Goal: Book appointment/travel/reservation

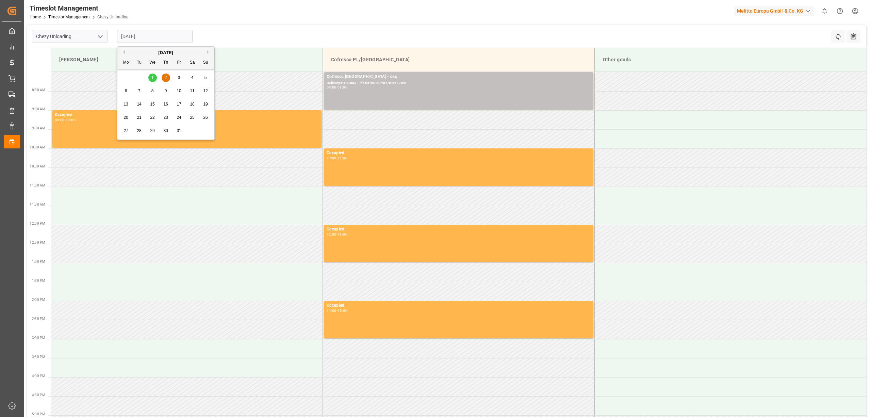
click at [165, 78] on span "2" at bounding box center [166, 77] width 2 height 5
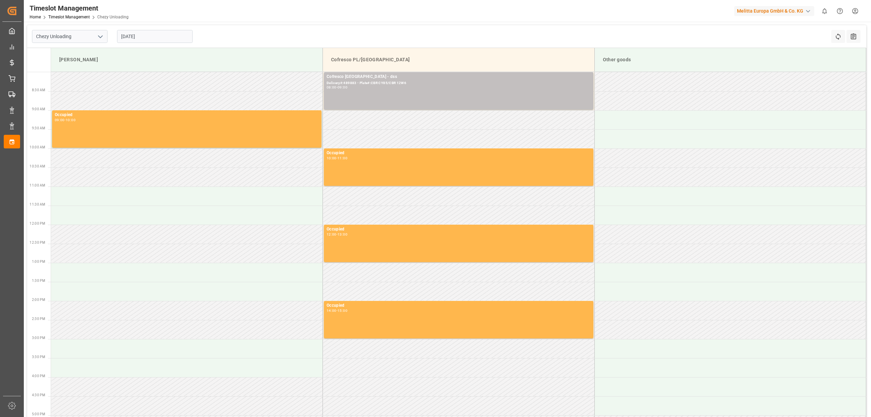
click at [292, 18] on div "Timeslot Management Home Timeslot Management Chezy Unloading Melitta Europa Gmb…" at bounding box center [445, 11] width 852 height 22
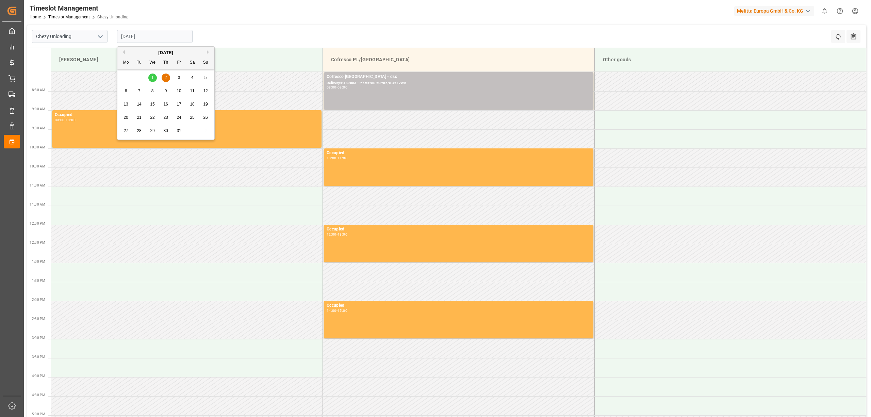
click at [137, 36] on input "[DATE]" at bounding box center [155, 36] width 76 height 13
click at [155, 79] on div "1" at bounding box center [152, 78] width 9 height 8
type input "[DATE]"
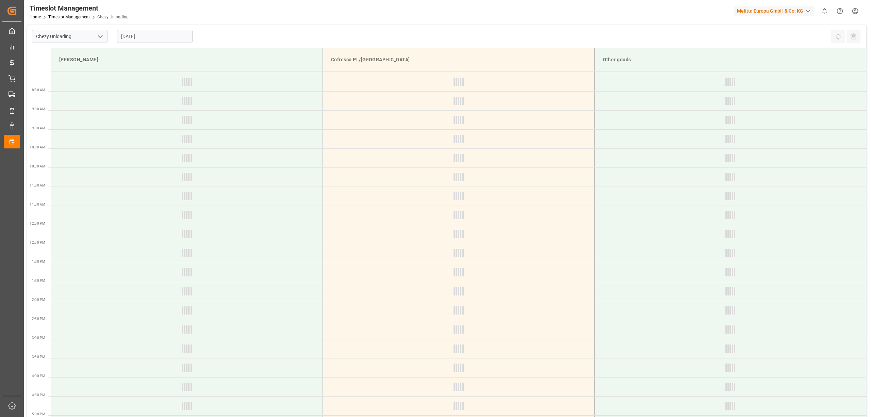
click at [327, 35] on div "Chezy Unloading [DATE] Refresh Time Slots All Audits" at bounding box center [446, 36] width 839 height 23
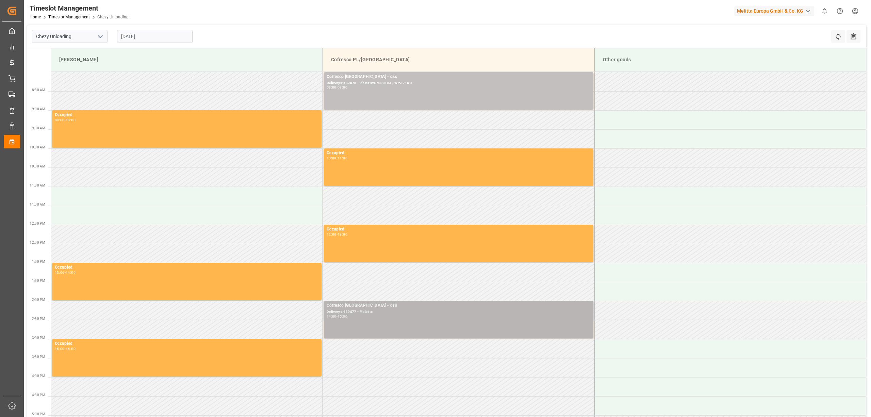
click at [398, 317] on div "14:00 - 15:00" at bounding box center [459, 317] width 264 height 4
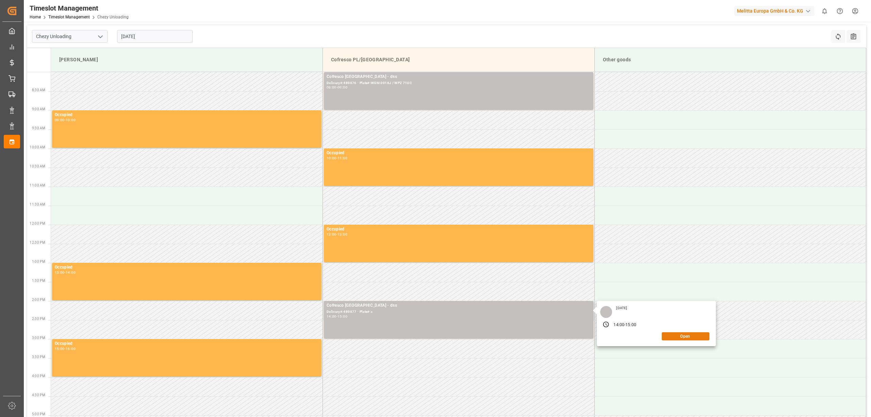
click at [680, 338] on button "Open" at bounding box center [686, 336] width 48 height 8
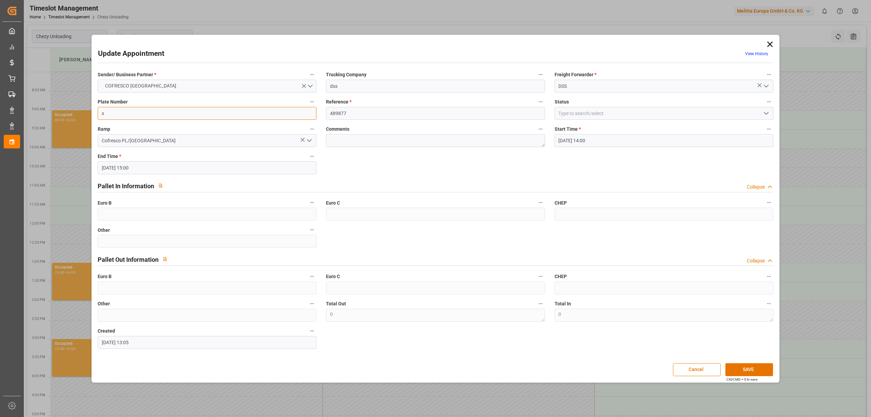
click at [210, 116] on input "x" at bounding box center [207, 113] width 219 height 13
paste input "WGM 3737G/WPZ 35JP"
type input "WGM 3737G/WPZ 35JP"
click at [758, 367] on button "SAVE" at bounding box center [750, 369] width 48 height 13
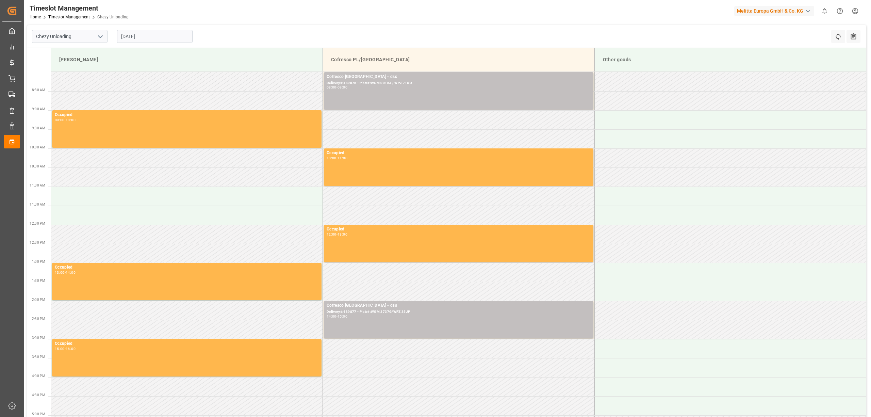
click at [372, 25] on div "Chezy Unloading [DATE] Refresh Time Slots All Audits" at bounding box center [446, 36] width 839 height 23
